Goal: Information Seeking & Learning: Understand process/instructions

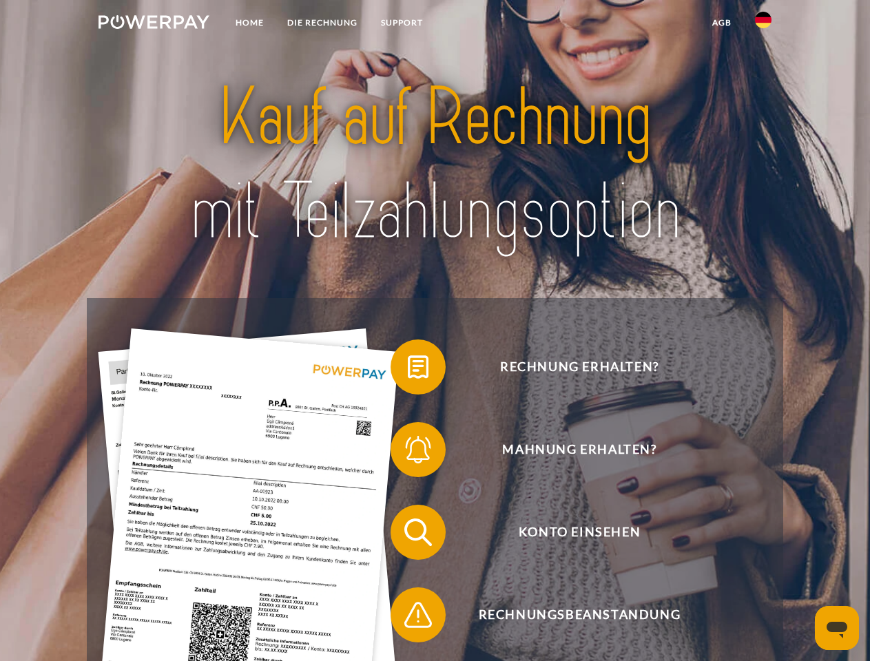
click at [154, 24] on img at bounding box center [154, 22] width 111 height 14
click at [763, 24] on img at bounding box center [763, 20] width 17 height 17
click at [721, 23] on link "agb" at bounding box center [722, 22] width 43 height 25
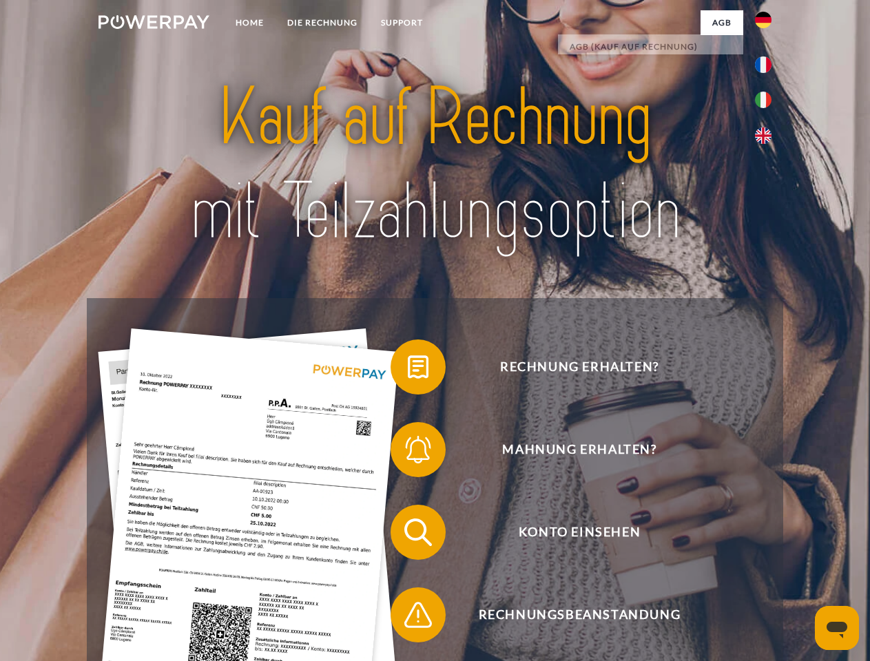
click at [408, 370] on span at bounding box center [397, 367] width 69 height 69
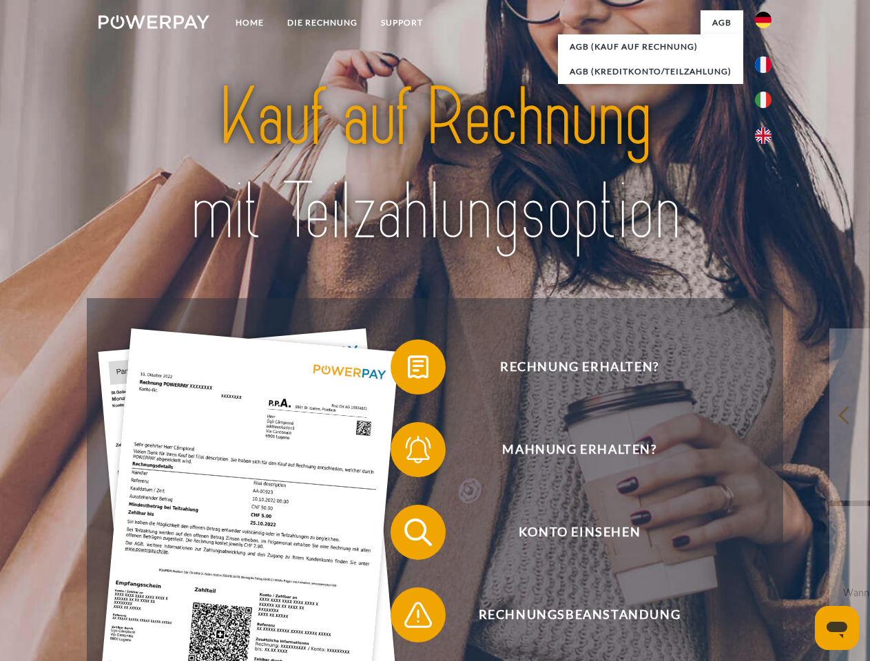
click at [408, 453] on span at bounding box center [397, 449] width 69 height 69
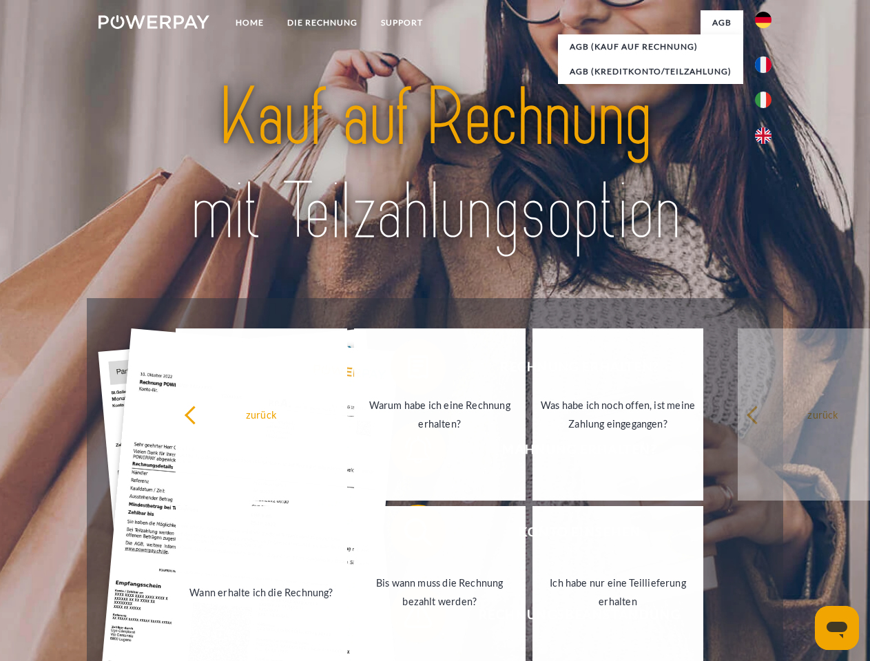
click at [408, 535] on link "Bis wann muss die Rechnung bezahlt werden?" at bounding box center [440, 592] width 172 height 172
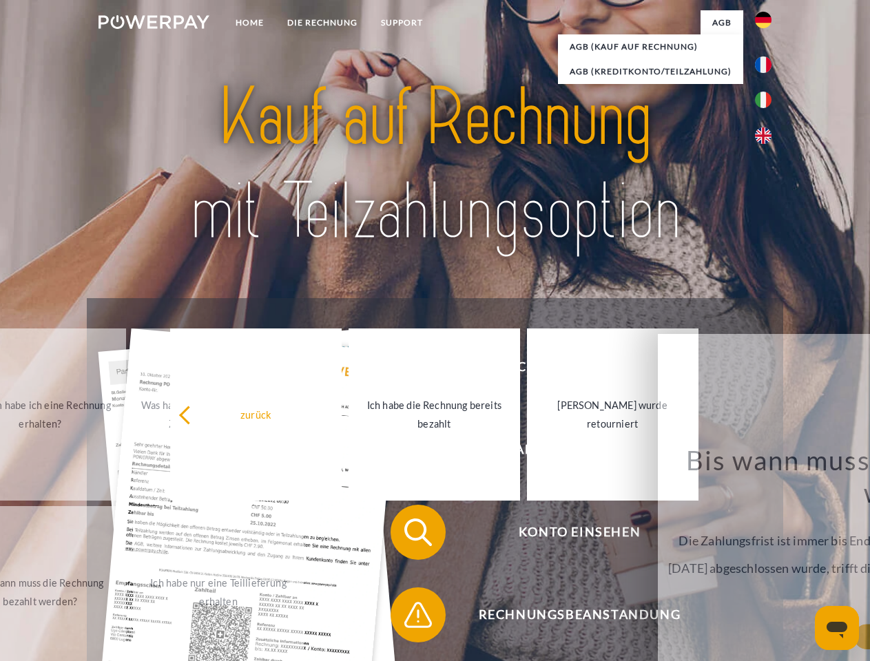
click at [408, 618] on span at bounding box center [397, 615] width 69 height 69
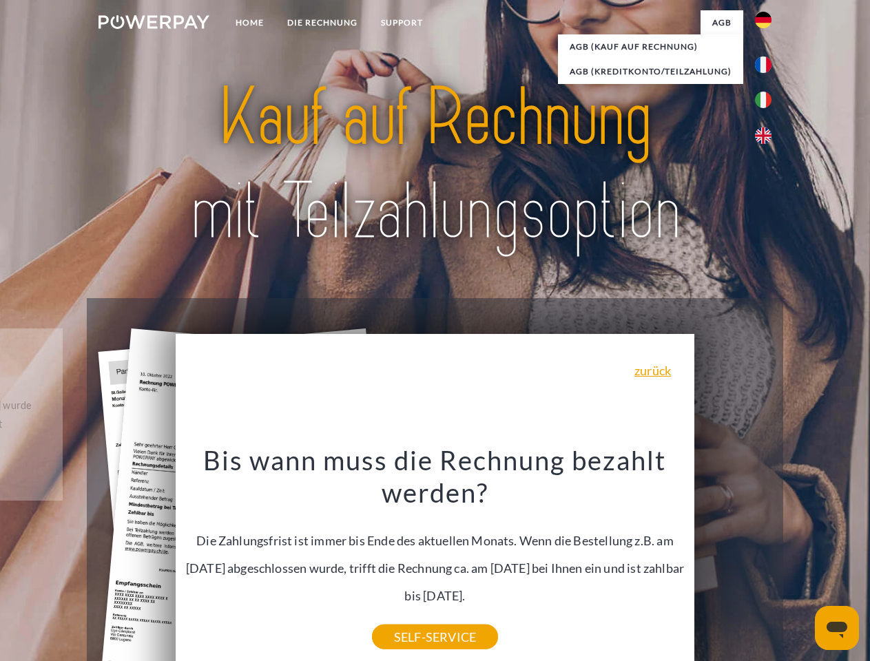
click at [837, 628] on icon "Messaging-Fenster öffnen" at bounding box center [837, 630] width 21 height 17
